Goal: Transaction & Acquisition: Purchase product/service

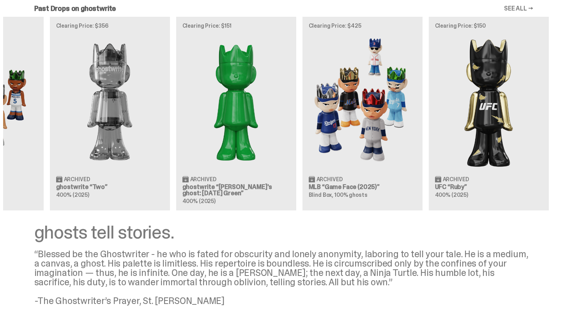
scroll to position [0, 252]
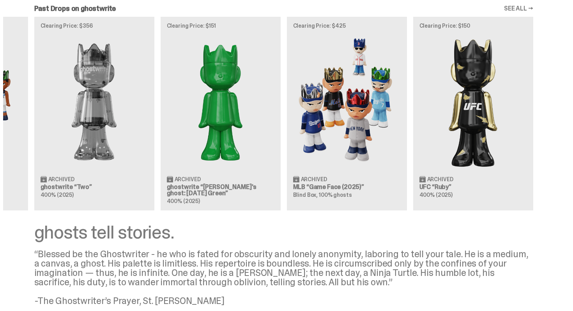
click at [525, 11] on link "SEE ALL →" at bounding box center [518, 8] width 29 height 6
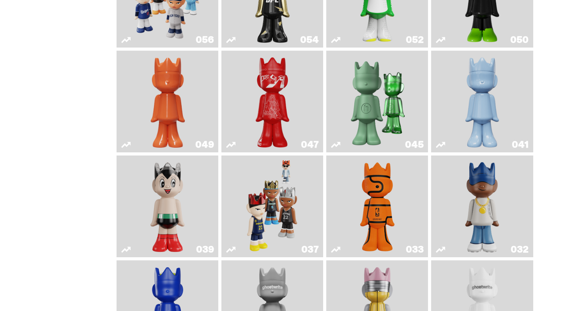
scroll to position [239, 0]
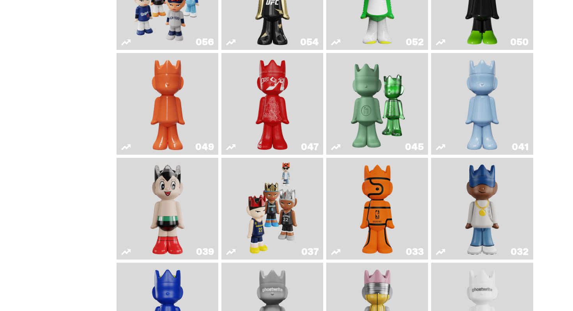
click at [171, 233] on img "Astro Boy" at bounding box center [167, 208] width 41 height 95
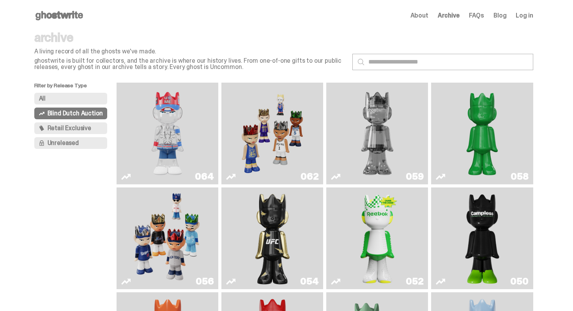
click at [76, 15] on use at bounding box center [59, 15] width 48 height 9
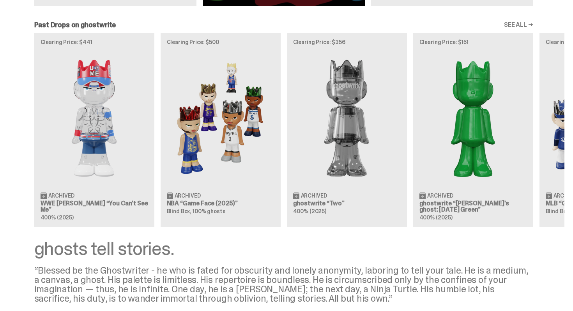
scroll to position [679, 0]
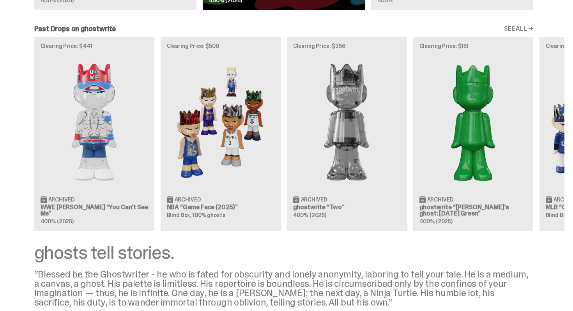
click at [128, 118] on div "Clearing Price: $441 Archived WWE [PERSON_NAME] “You Can't See Me” 400% (2025) …" at bounding box center [283, 133] width 561 height 193
